Goal: Task Accomplishment & Management: Manage account settings

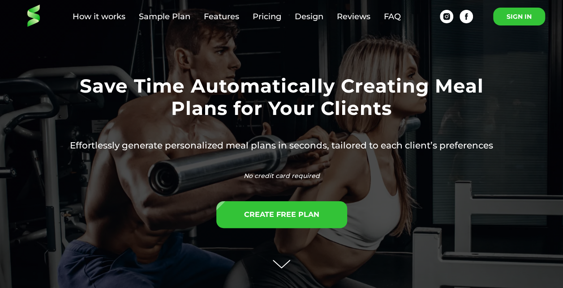
click at [506, 14] on link "SIGN IN" at bounding box center [519, 17] width 52 height 18
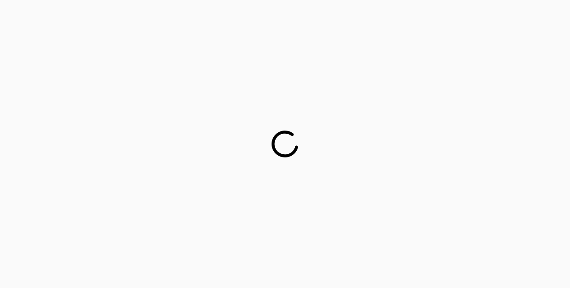
click at [294, 58] on div at bounding box center [285, 144] width 570 height 288
